Goal: Use online tool/utility: Utilize a website feature to perform a specific function

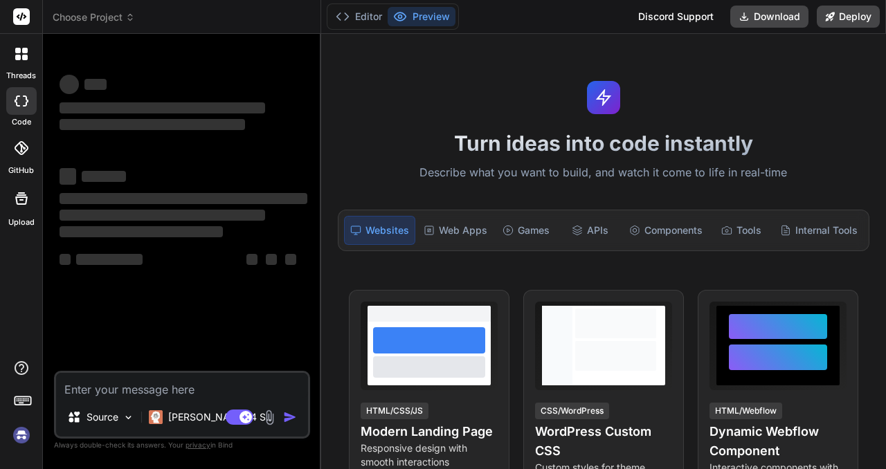
type textarea "x"
click at [404, 13] on icon at bounding box center [401, 16] width 12 height 8
click at [356, 19] on button "Editor" at bounding box center [358, 16] width 57 height 19
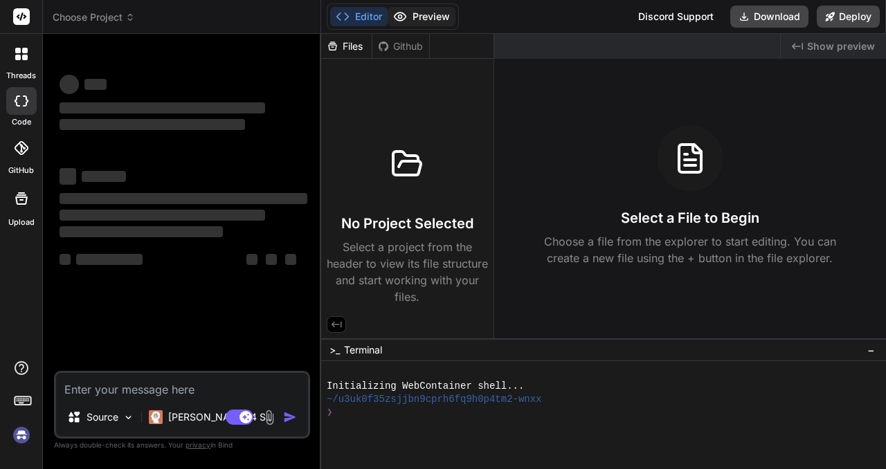
click at [439, 8] on button "Preview" at bounding box center [422, 16] width 68 height 19
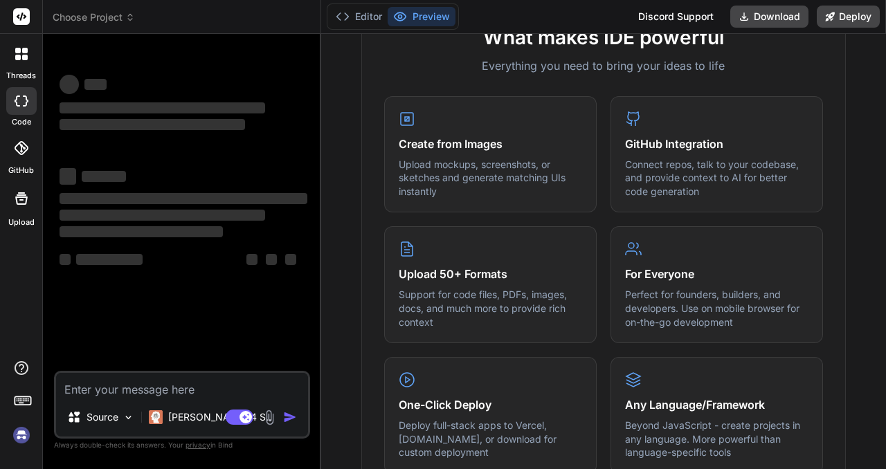
scroll to position [549, 0]
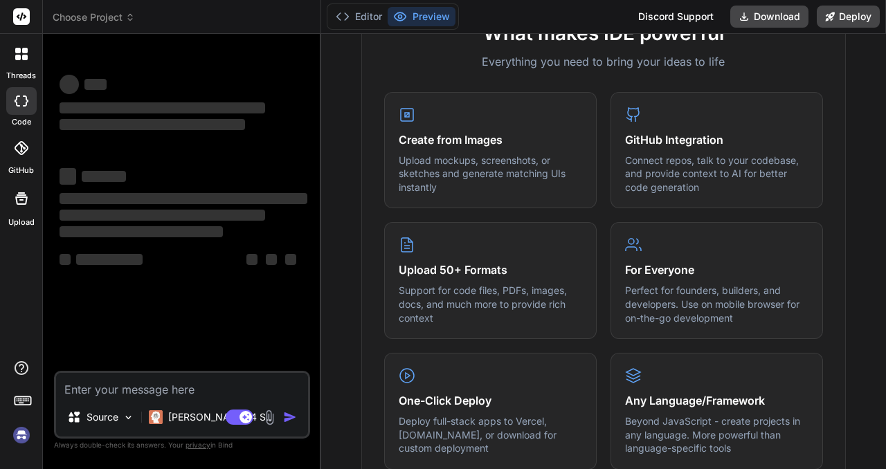
click at [201, 387] on textarea at bounding box center [182, 385] width 252 height 25
paste textarea "I want to build a logistics management platform from scratch. It must have two …"
type textarea "I want to build a logistics management platform from scratch. It must have two …"
type textarea "x"
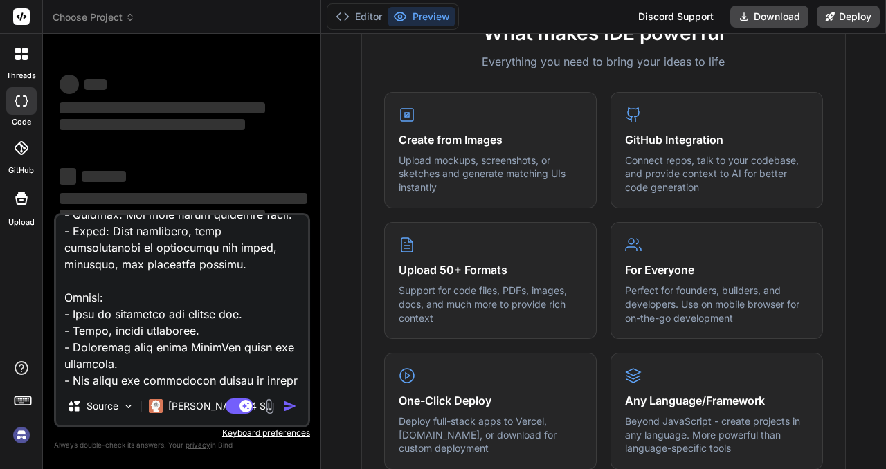
type textarea "I want to build a logistics management platform from scratch. It must have two …"
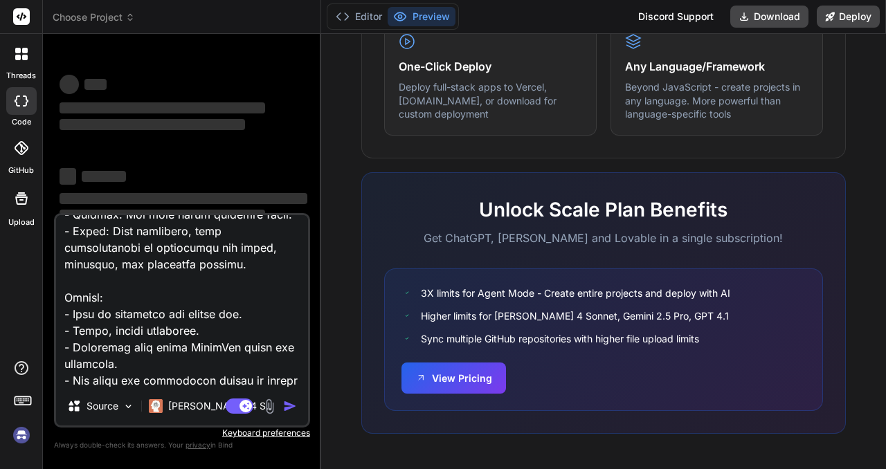
scroll to position [0, 0]
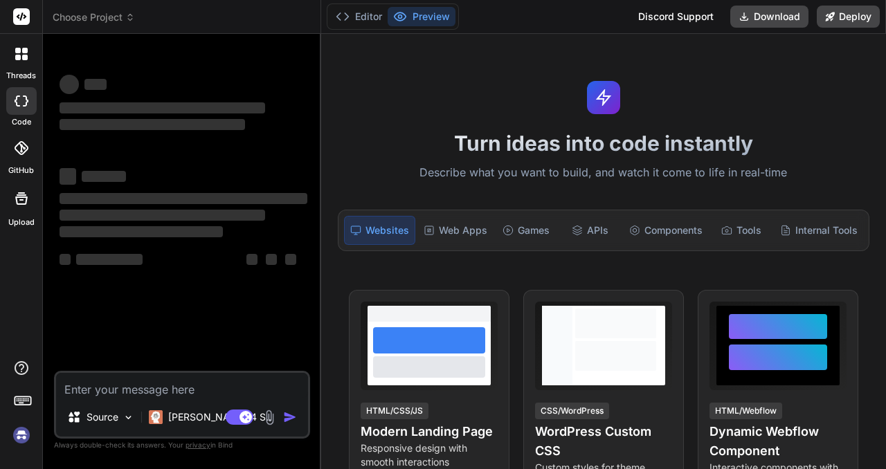
type textarea "x"
